Goal: Information Seeking & Learning: Learn about a topic

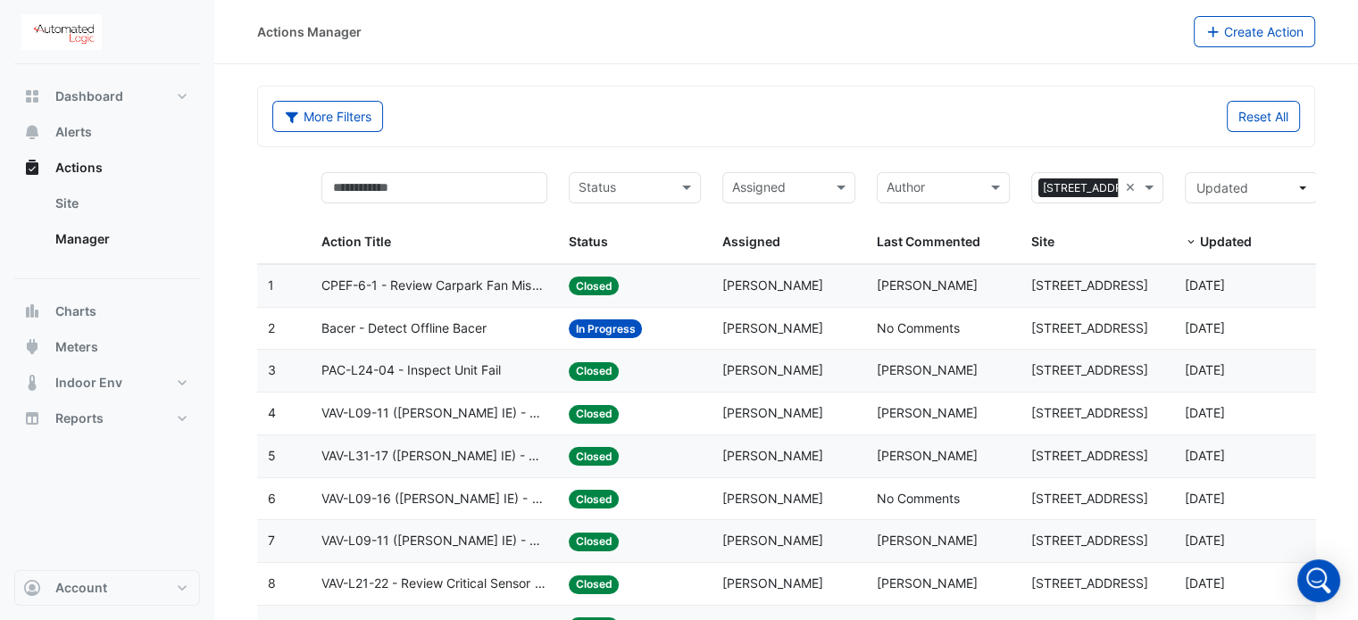
click at [417, 325] on span "Bacer - Detect Offline Bacer" at bounding box center [403, 329] width 165 height 21
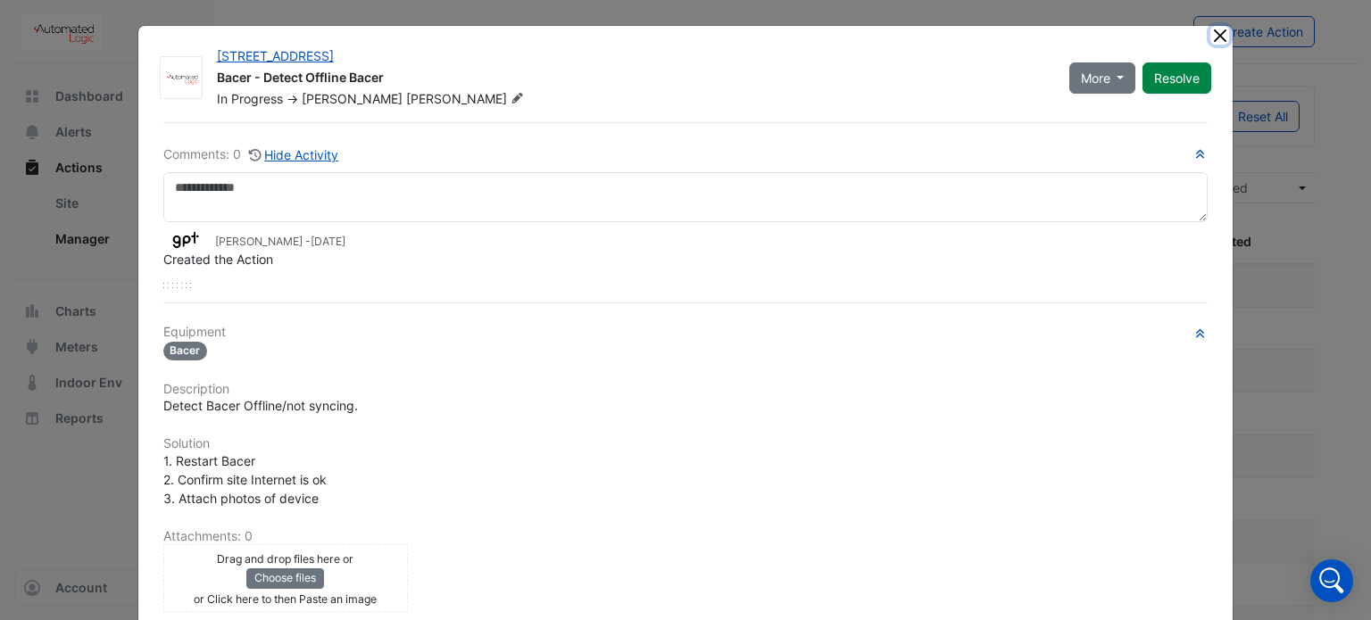
click at [1210, 37] on button "Close" at bounding box center [1219, 35] width 19 height 19
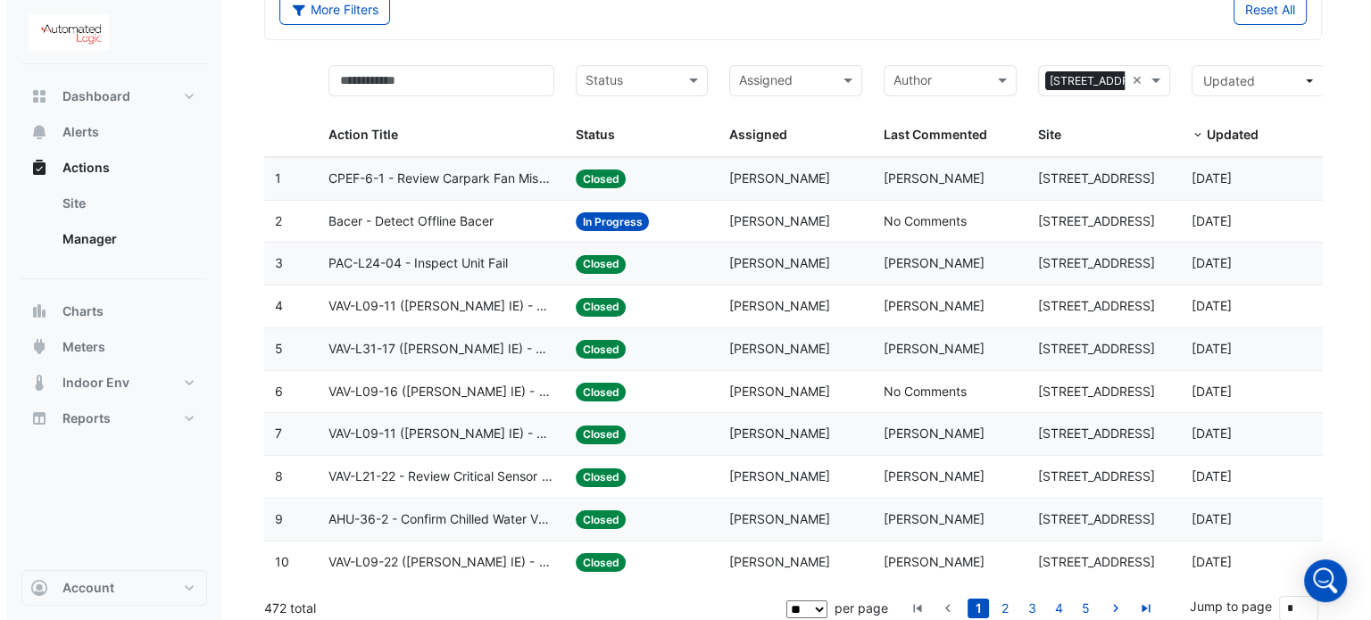
scroll to position [115, 0]
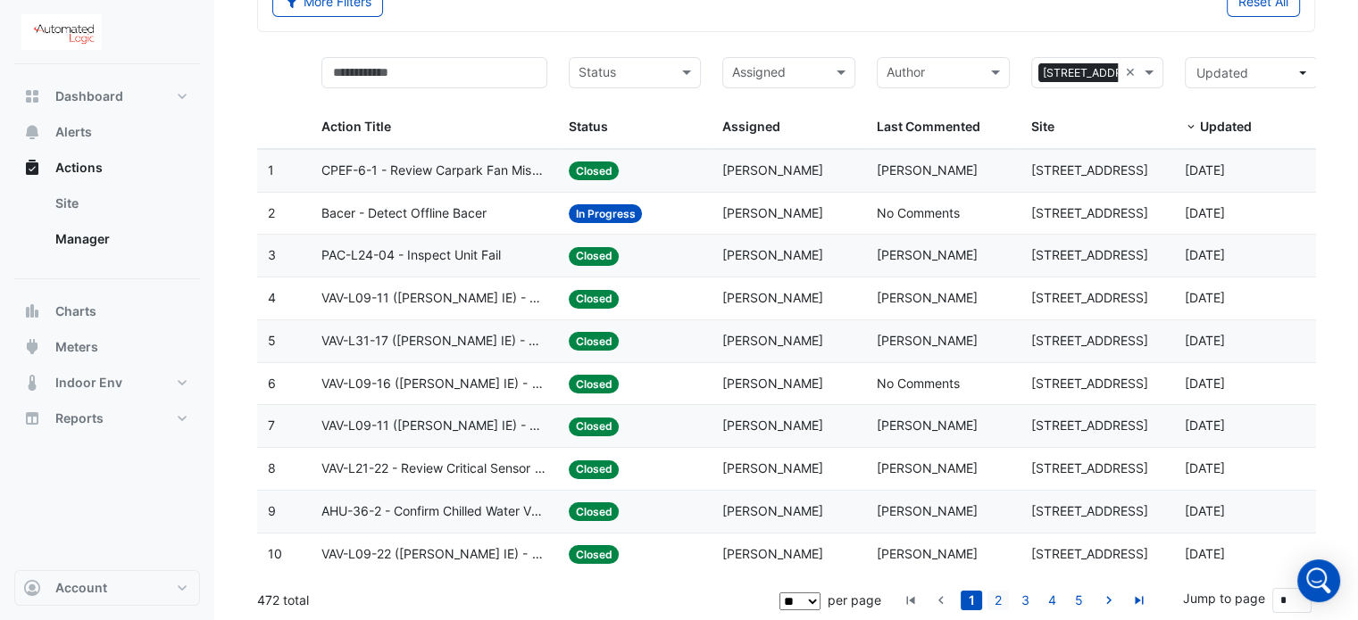
click at [1003, 594] on link "2" at bounding box center [997, 601] width 21 height 20
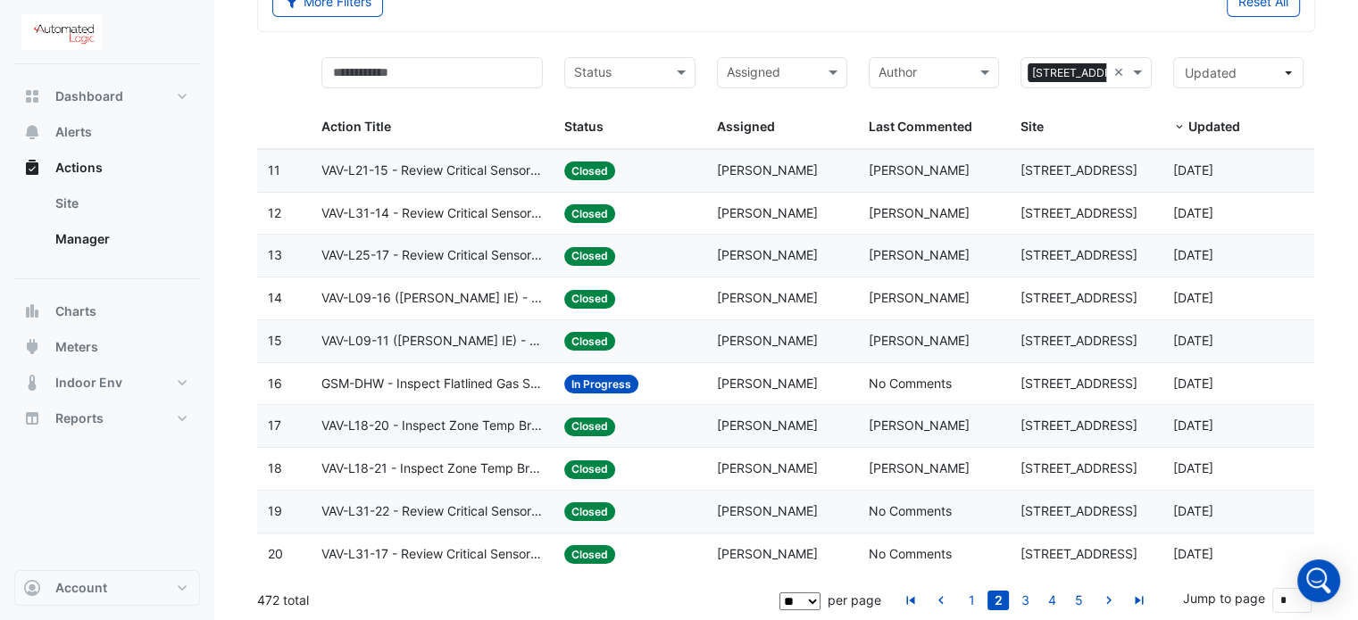
click at [384, 382] on span "GSM-DHW - Inspect Flatlined Gas Sub-Meter" at bounding box center [432, 384] width 222 height 21
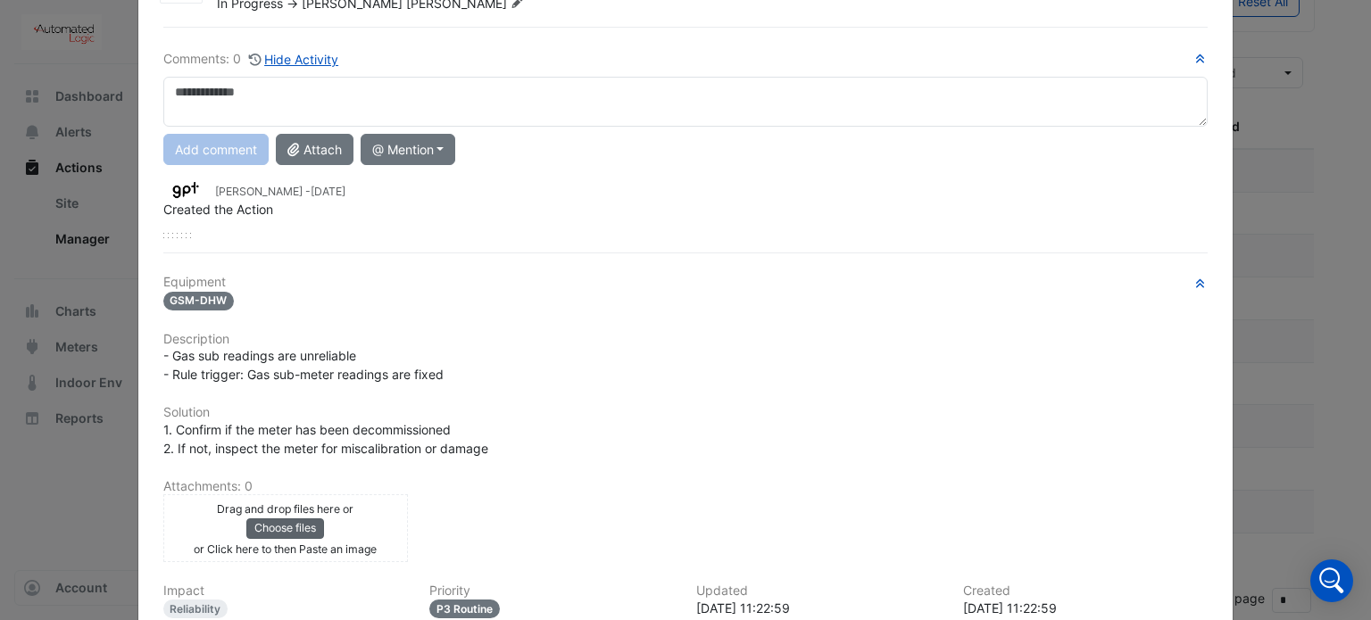
scroll to position [89, 0]
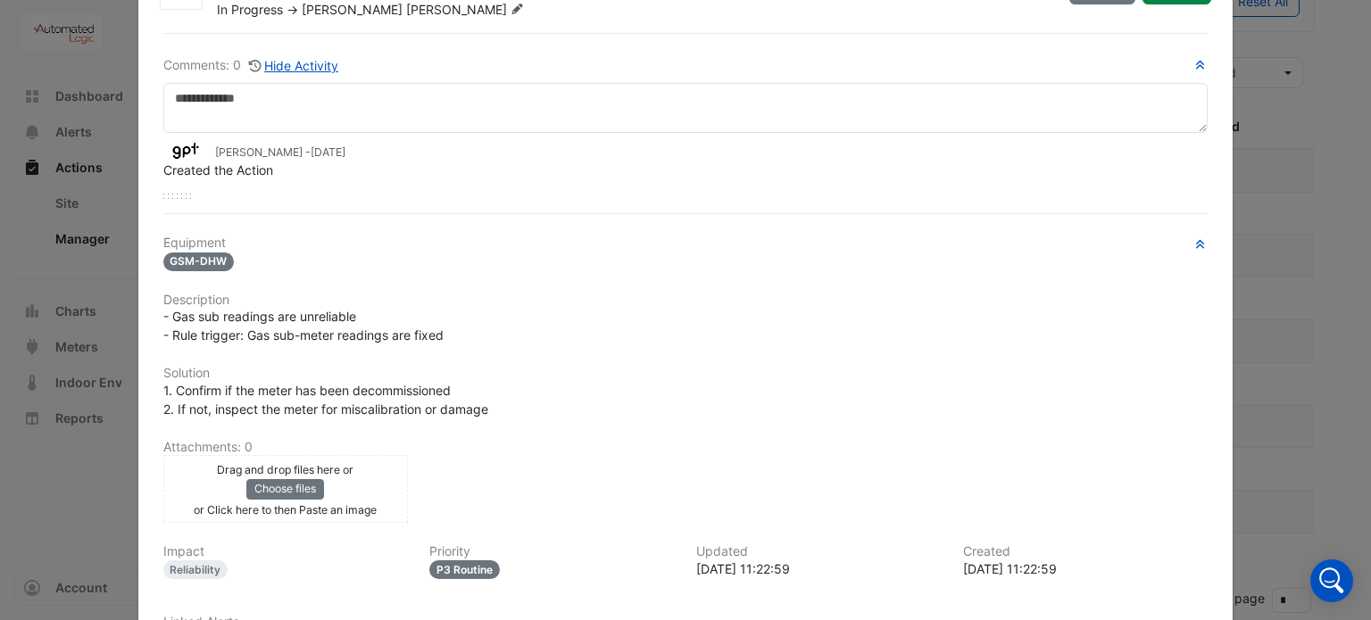
drag, startPoint x: 161, startPoint y: 299, endPoint x: 196, endPoint y: 300, distance: 35.7
click at [196, 300] on div "Equipment GSM-DHW Description - Gas sub readings are unreliable - Rule trigger:…" at bounding box center [685, 453] width 1045 height 435
click at [229, 293] on h6 "Description" at bounding box center [685, 300] width 1045 height 15
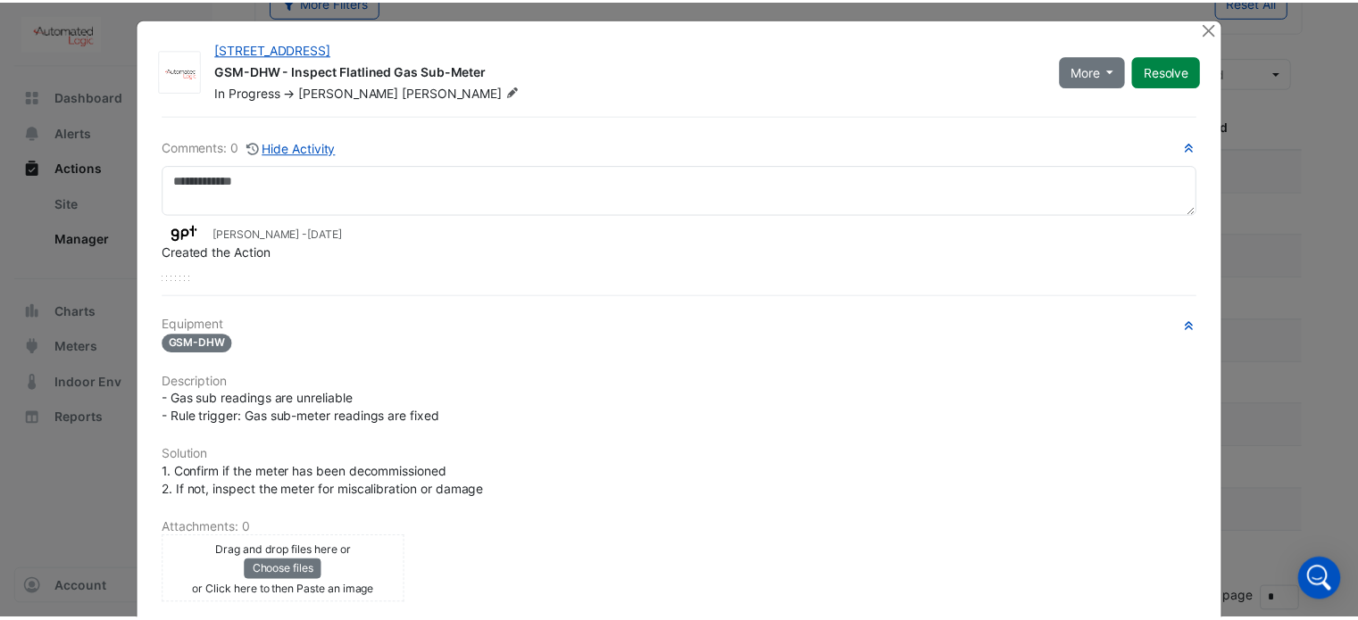
scroll to position [0, 0]
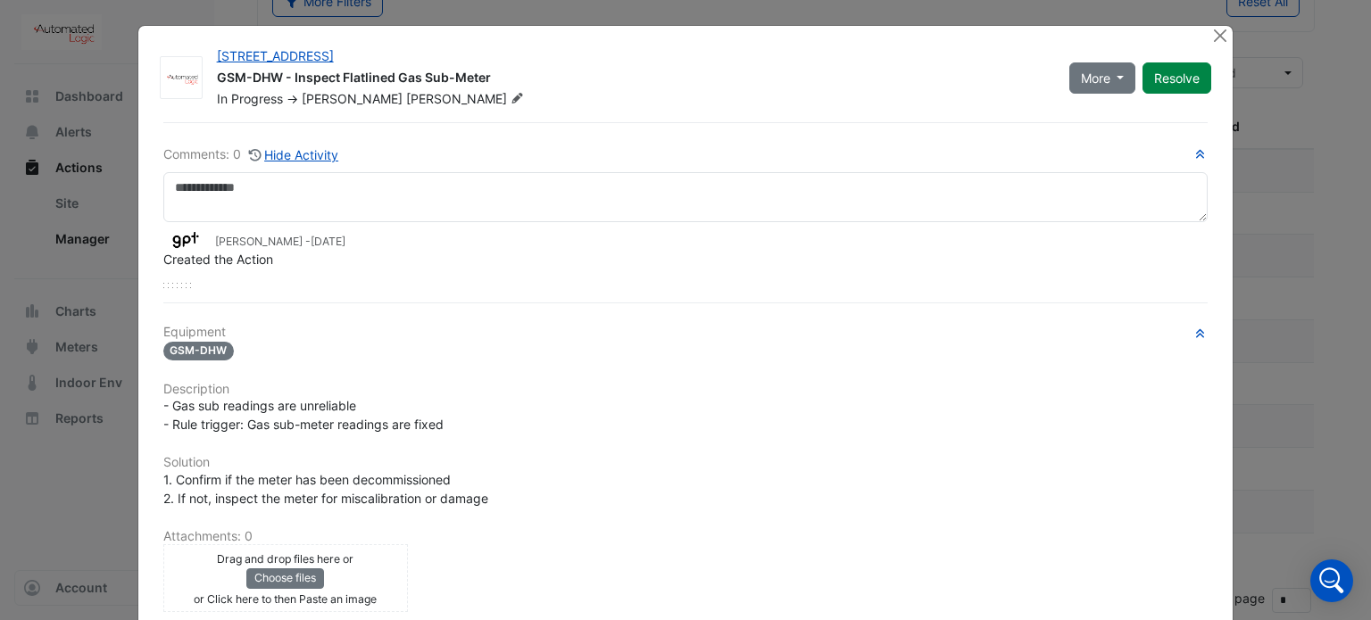
click at [463, 406] on div "- Gas sub readings are unreliable - Rule trigger: Gas sub-meter readings are fi…" at bounding box center [685, 414] width 1045 height 37
click at [107, 83] on ngb-modal-window "[STREET_ADDRESS] GSM-DHW - Inspect Flatlined Gas Sub-Meter In Progress -> [PERS…" at bounding box center [685, 310] width 1371 height 620
click at [1210, 39] on button "Close" at bounding box center [1219, 35] width 19 height 19
